Goal: Task Accomplishment & Management: Manage account settings

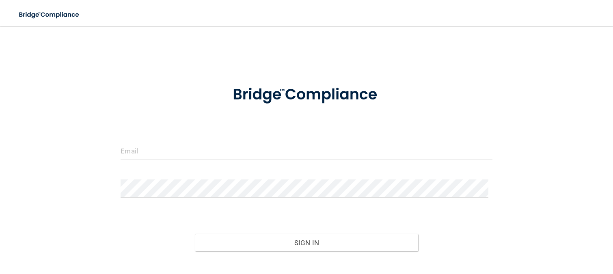
click at [262, 140] on form "Invalid email/password. You don't have permission to access that page. Sign In …" at bounding box center [307, 183] width 372 height 217
click at [262, 147] on input "email" at bounding box center [307, 151] width 372 height 18
click at [264, 153] on input "email" at bounding box center [307, 151] width 372 height 18
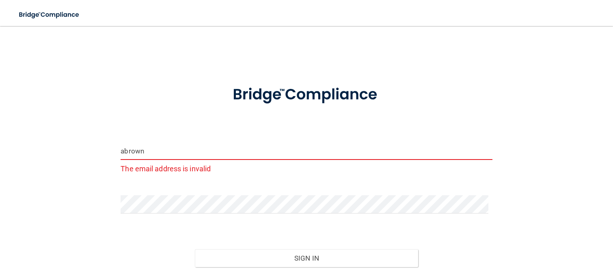
click at [270, 152] on input "abrown" at bounding box center [307, 151] width 372 height 18
type input "[EMAIL_ADDRESS][DOMAIN_NAME]"
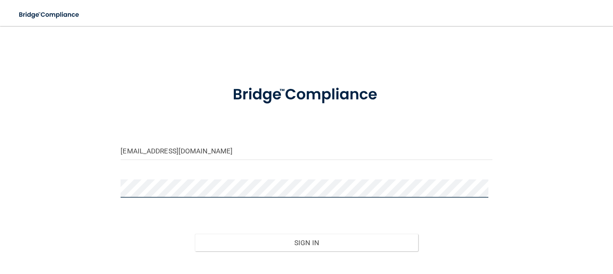
click at [195, 234] on button "Sign In" at bounding box center [306, 243] width 223 height 18
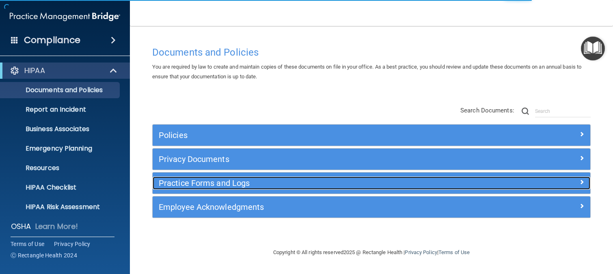
click at [218, 179] on h5 "Practice Forms and Logs" at bounding box center [317, 183] width 316 height 9
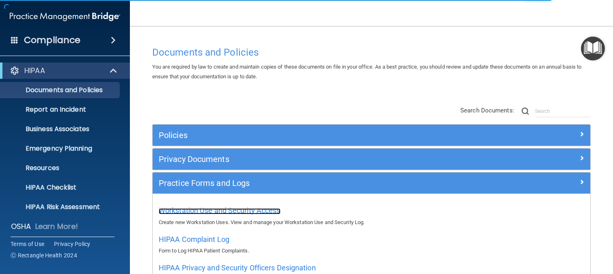
click at [200, 214] on span "Workstation Use and Security Access" at bounding box center [220, 210] width 122 height 9
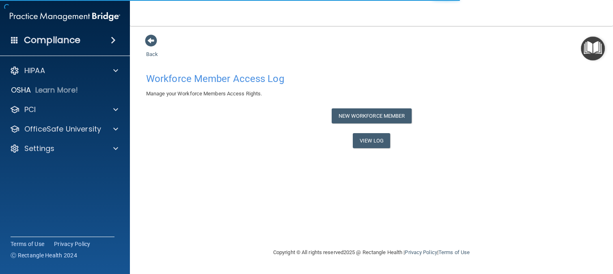
click at [207, 212] on div "Back Workforce Member Access Log Manage your Workforce Members Access Rights. N…" at bounding box center [371, 136] width 451 height 205
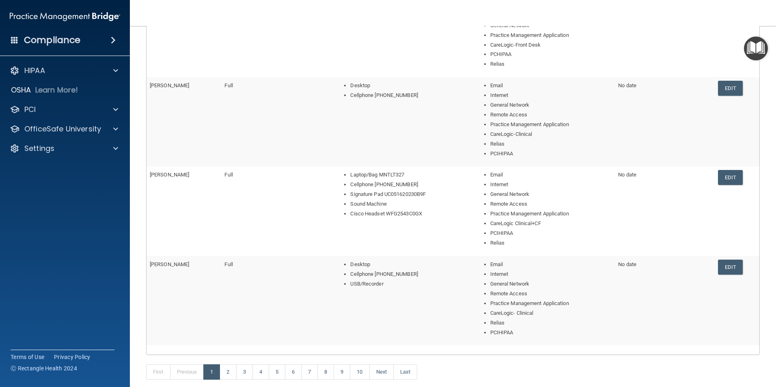
scroll to position [325, 0]
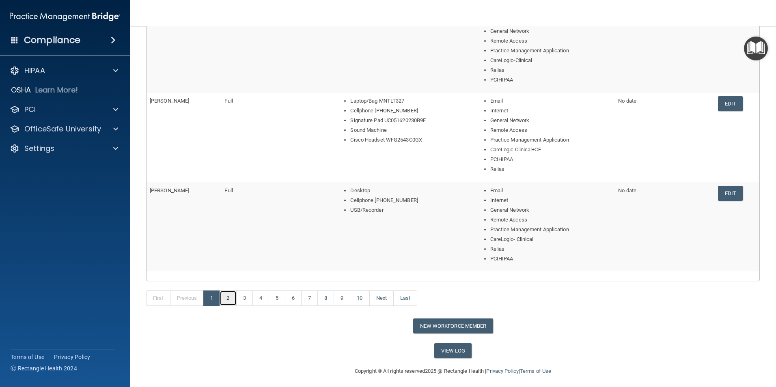
click at [231, 274] on link "2" at bounding box center [228, 298] width 17 height 15
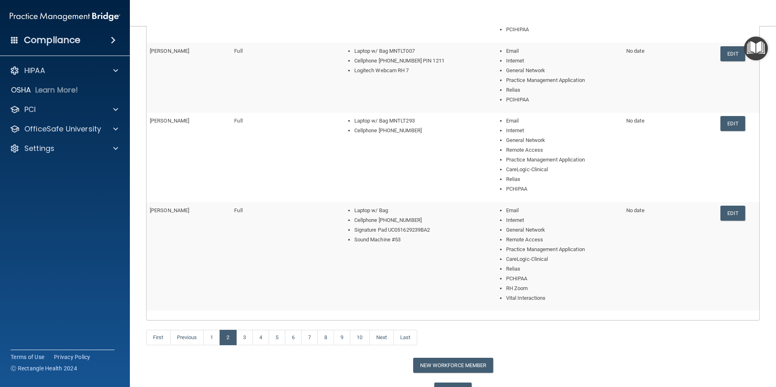
scroll to position [325, 0]
click at [246, 274] on link "3" at bounding box center [244, 337] width 17 height 15
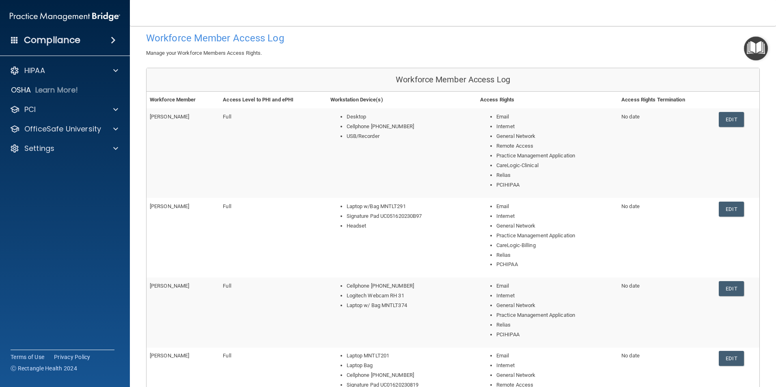
scroll to position [365, 0]
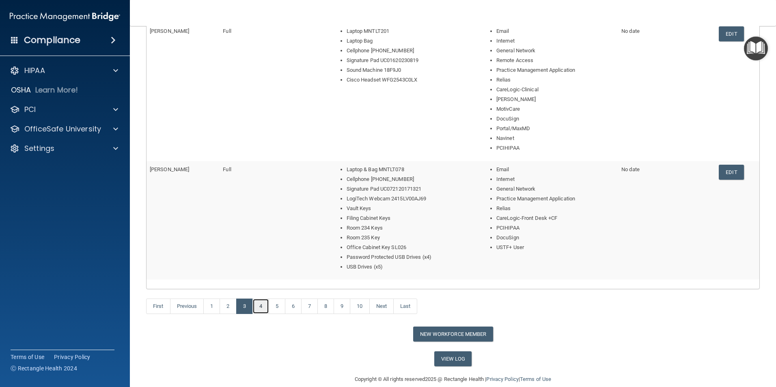
click at [267, 274] on link "4" at bounding box center [261, 306] width 17 height 15
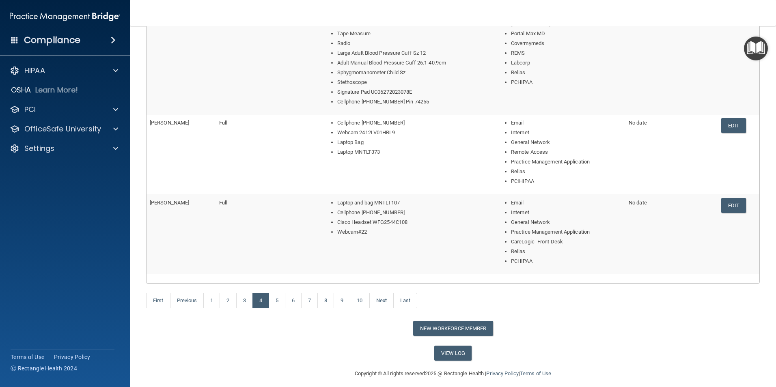
scroll to position [328, 0]
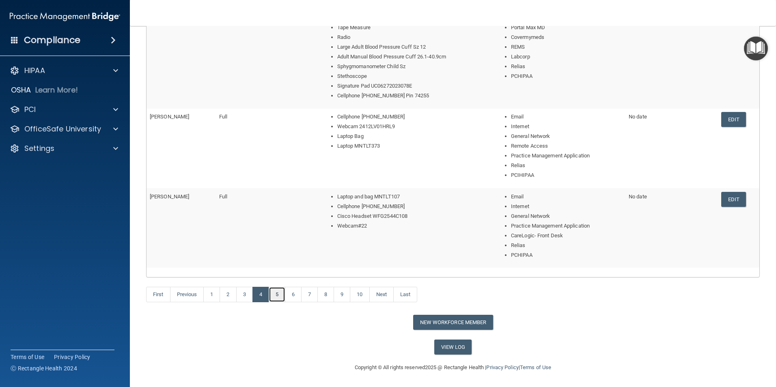
click at [281, 274] on link "5" at bounding box center [277, 294] width 17 height 15
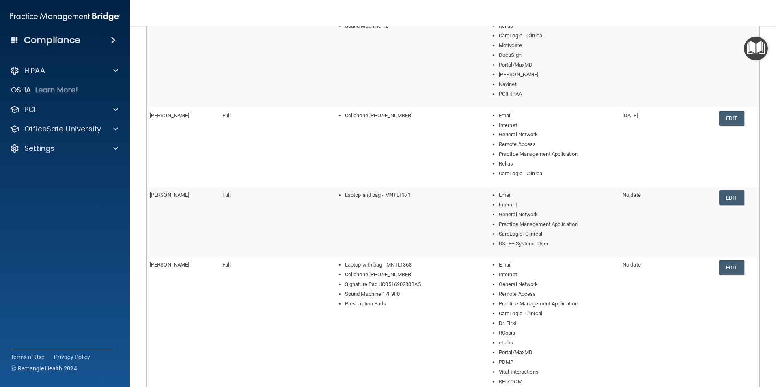
scroll to position [365, 0]
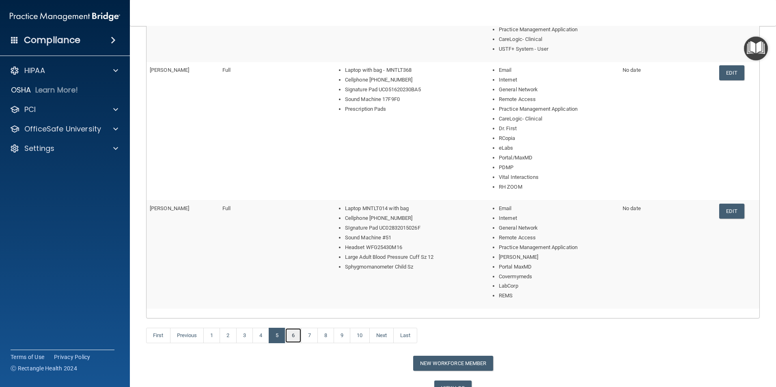
click at [290, 274] on link "6" at bounding box center [293, 335] width 17 height 15
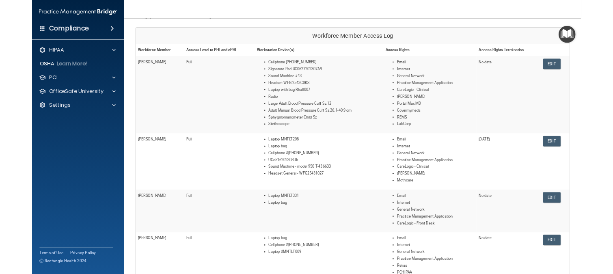
scroll to position [117, 0]
